Goal: Task Accomplishment & Management: Manage account settings

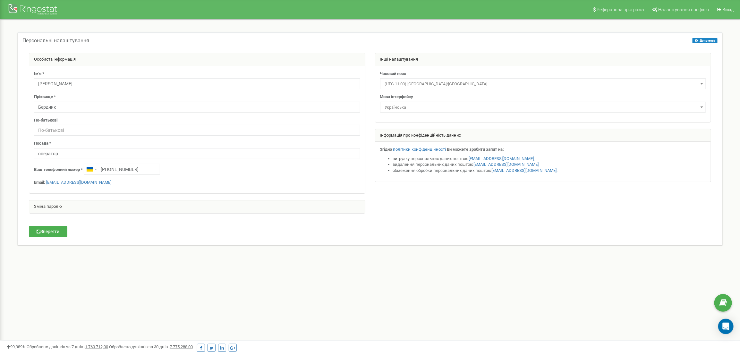
type input "[PERSON_NAME]"
click at [75, 109] on input "Бердник" at bounding box center [197, 107] width 326 height 11
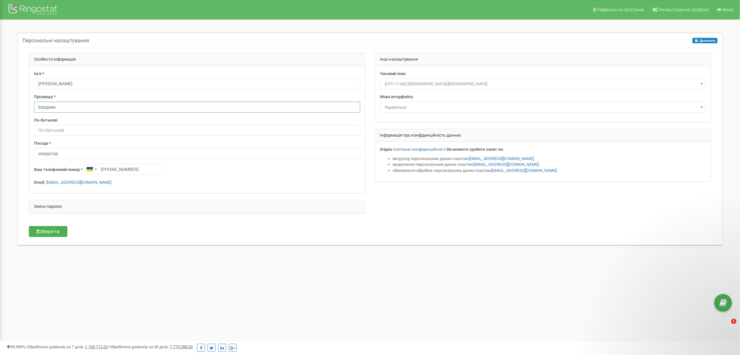
click at [75, 109] on input "Бердник" at bounding box center [197, 107] width 326 height 11
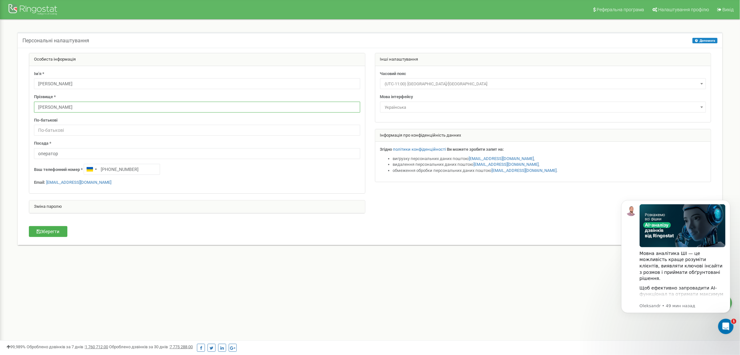
type input "[PERSON_NAME]"
click at [144, 167] on input "[PHONE_NUMBER]" at bounding box center [122, 169] width 76 height 11
paste input "380683264772"
click at [110, 171] on input "[PHONE_NUMBER]" at bounding box center [122, 169] width 76 height 11
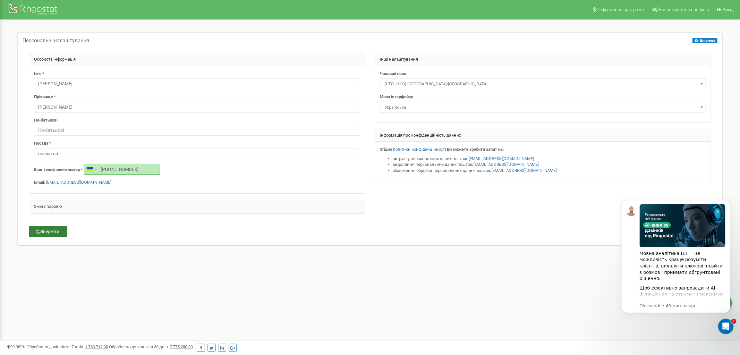
type input "[PHONE_NUMBER]"
click at [61, 231] on button "Зберегти" at bounding box center [48, 231] width 39 height 11
